Goal: Navigation & Orientation: Find specific page/section

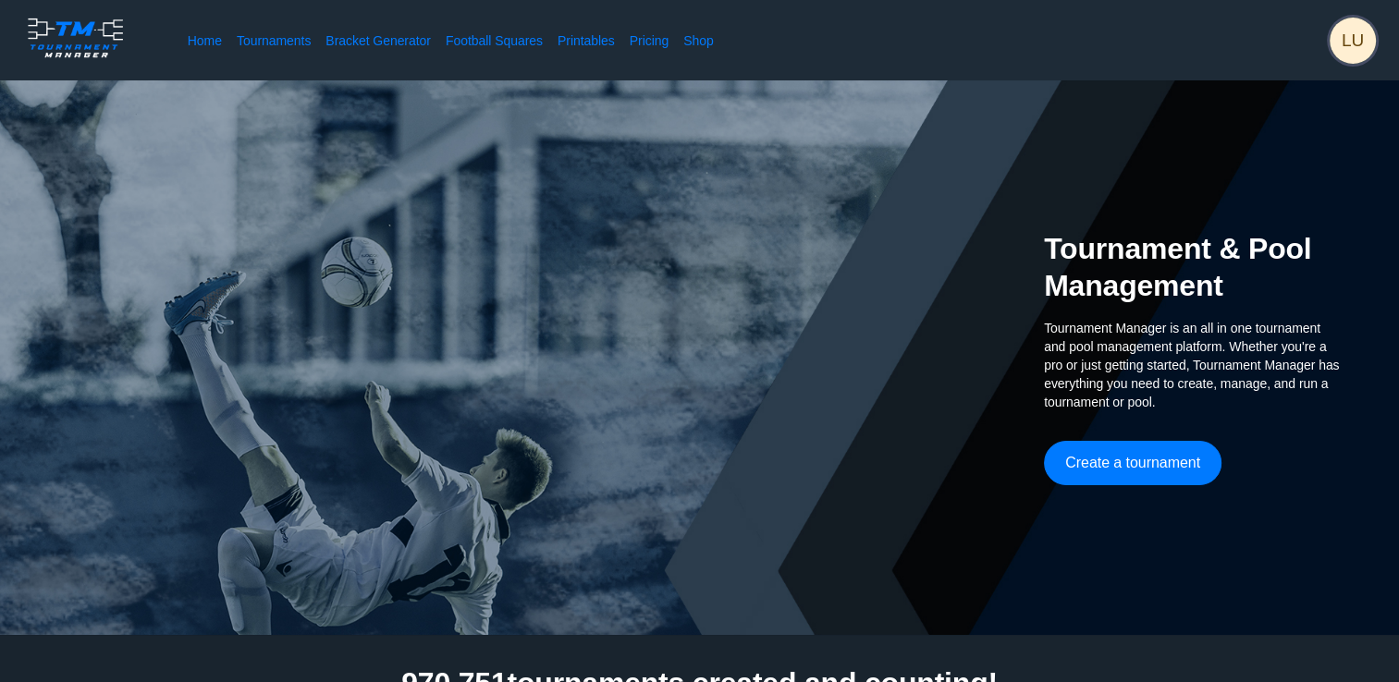
click at [1361, 32] on span "LU" at bounding box center [1352, 41] width 46 height 46
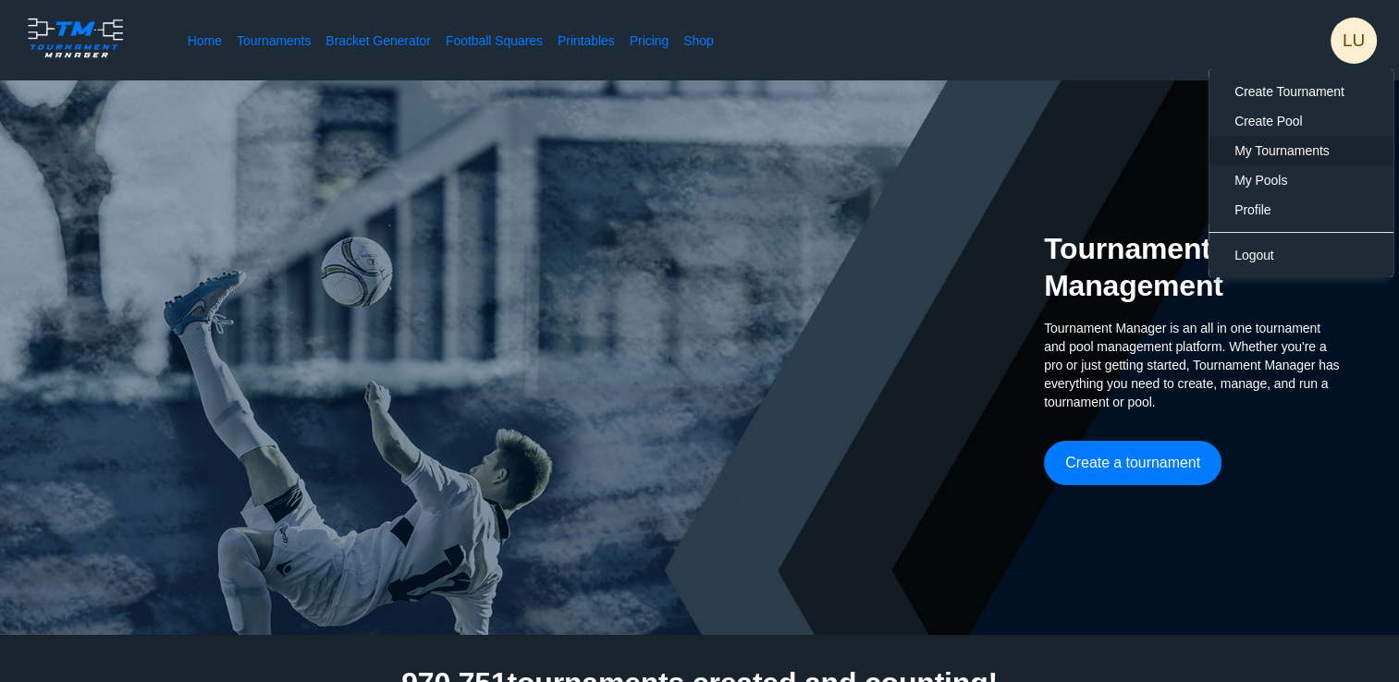
click at [1258, 145] on span "My Tournaments" at bounding box center [1281, 150] width 95 height 15
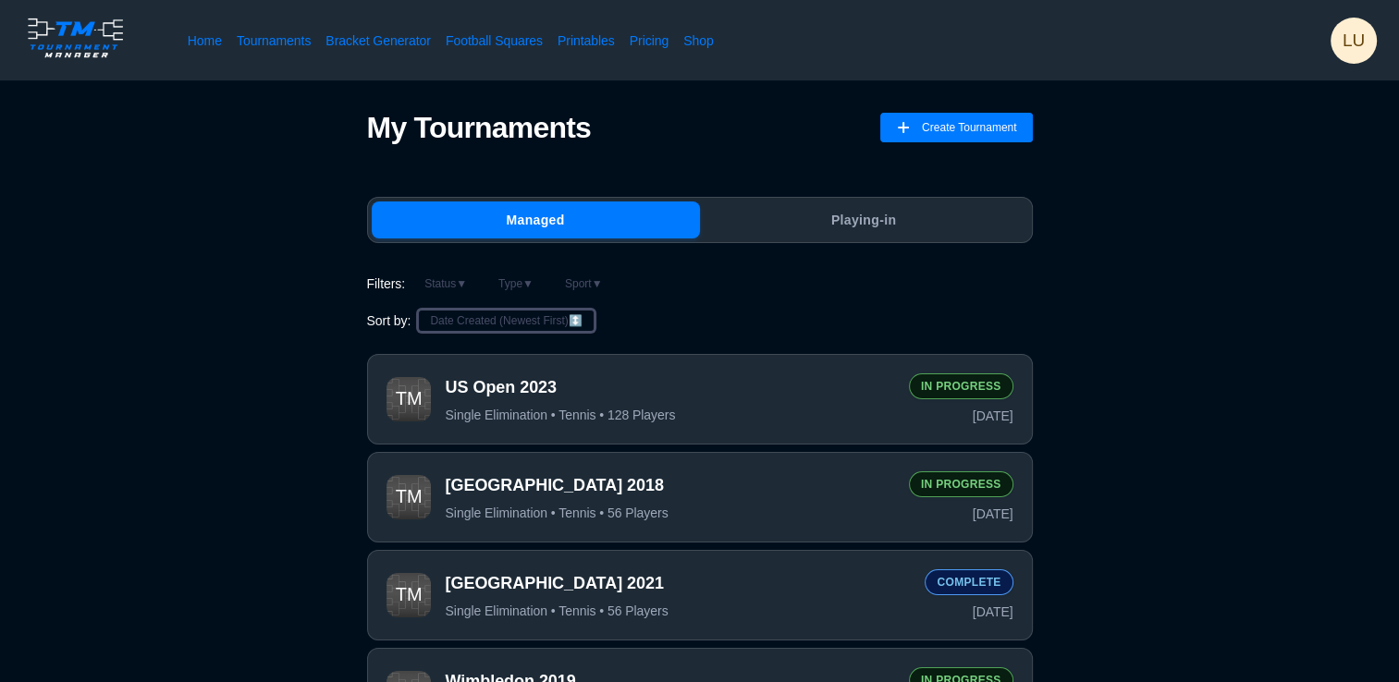
click at [547, 324] on button "Date Created (Newest First) ↕️" at bounding box center [506, 321] width 176 height 22
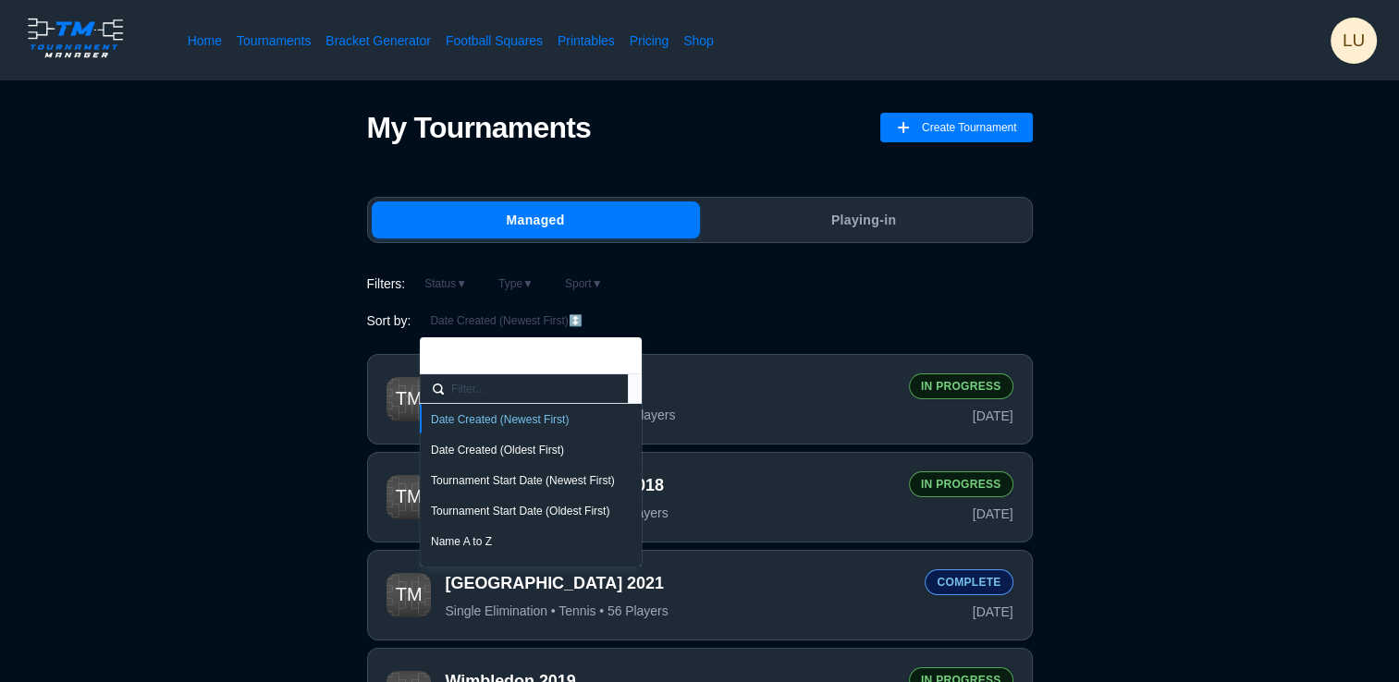
click at [500, 531] on div "Name A to Z" at bounding box center [531, 541] width 222 height 31
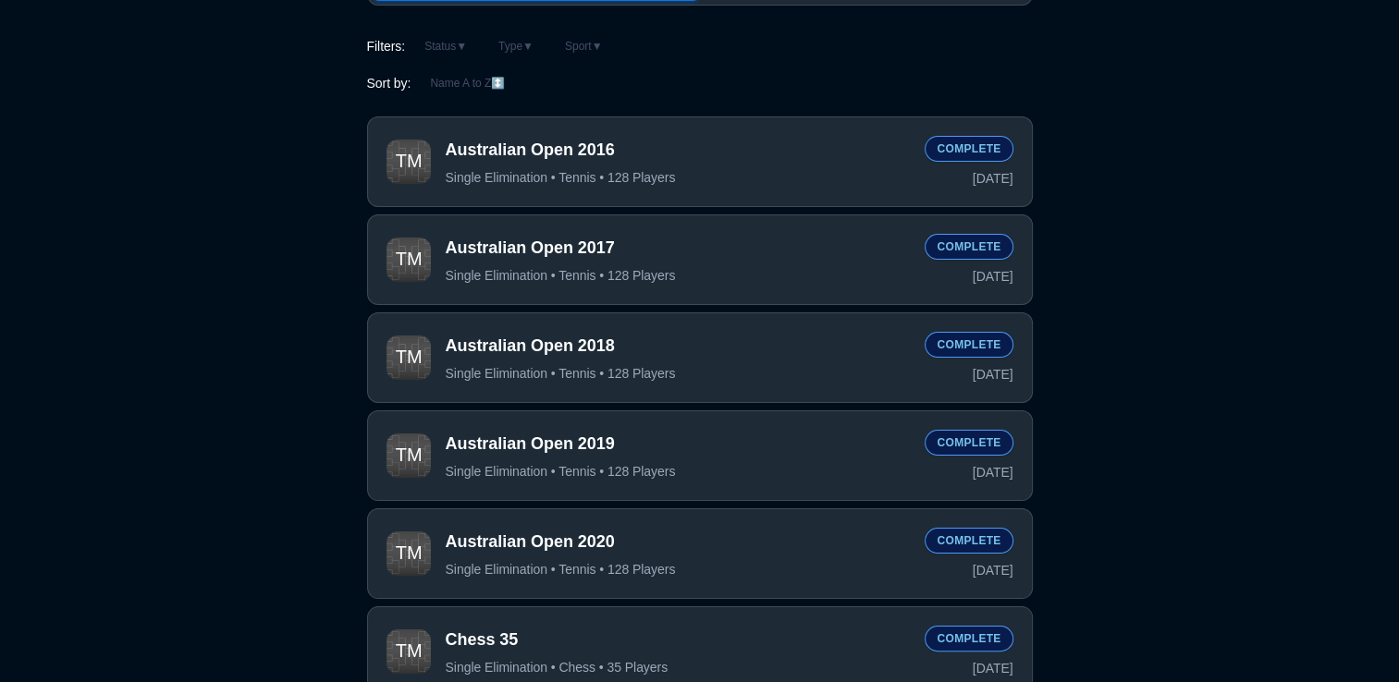
scroll to position [277, 0]
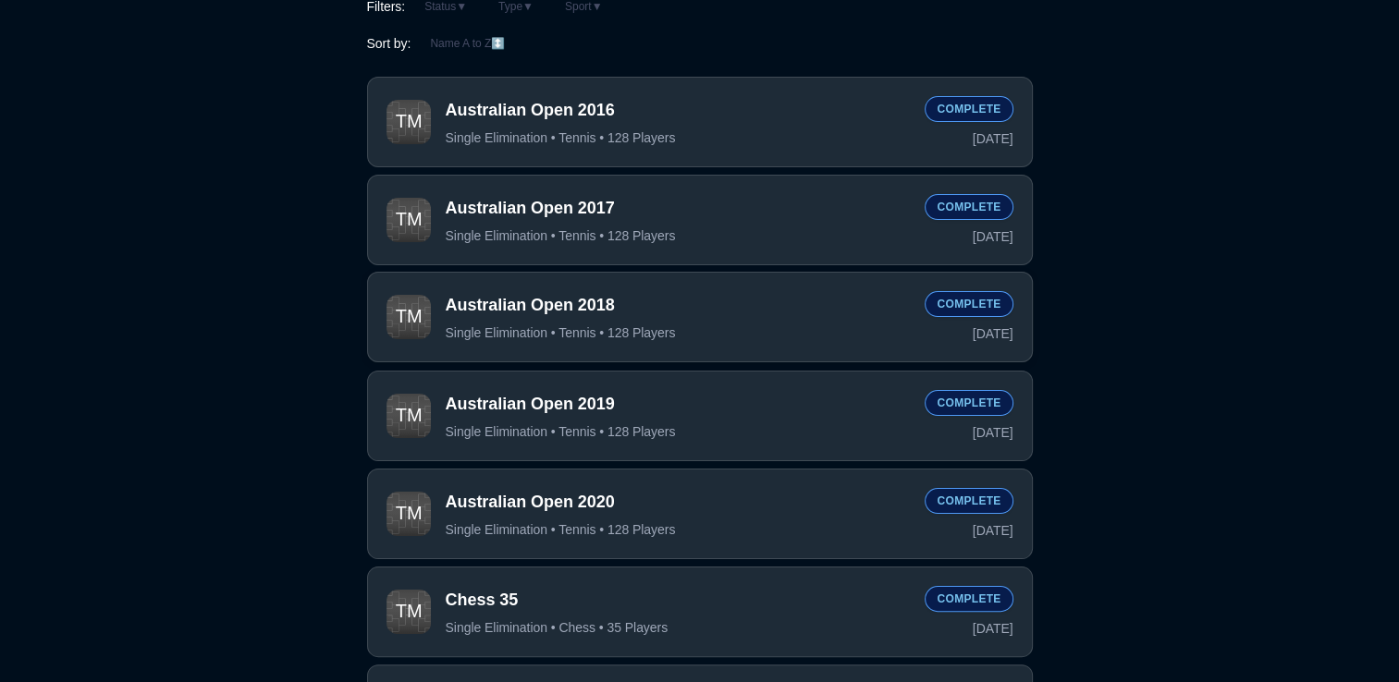
click at [717, 328] on div "Single Elimination • Tennis • 128 Players" at bounding box center [678, 332] width 465 height 17
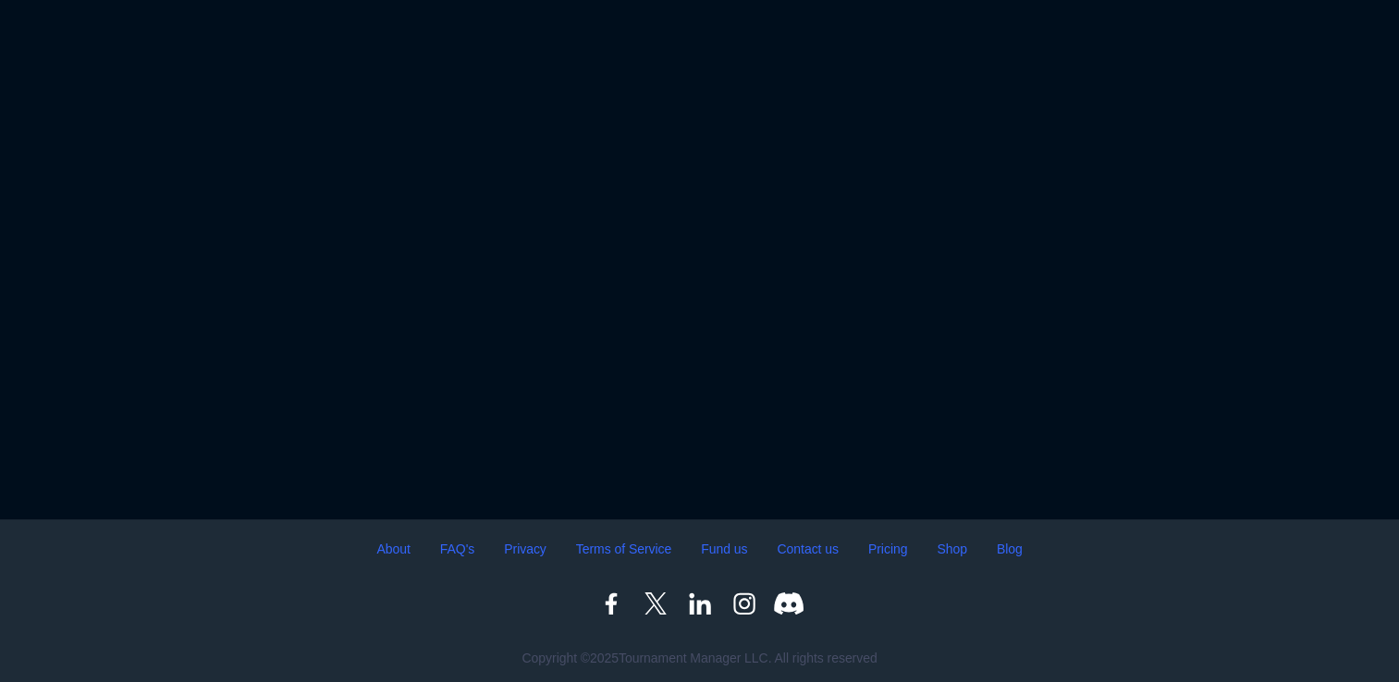
scroll to position [173, 0]
